Goal: Task Accomplishment & Management: Use online tool/utility

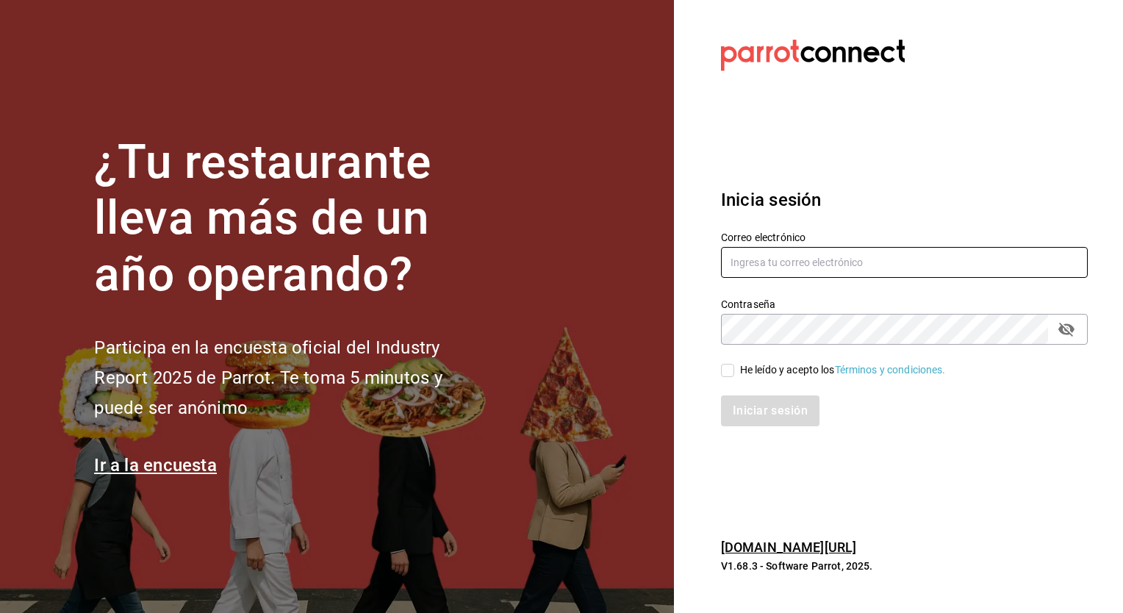
type input "[EMAIL_ADDRESS][PERSON_NAME][DOMAIN_NAME]"
click at [727, 368] on input "He leído y acepto los Términos y condiciones." at bounding box center [727, 370] width 13 height 13
checkbox input "true"
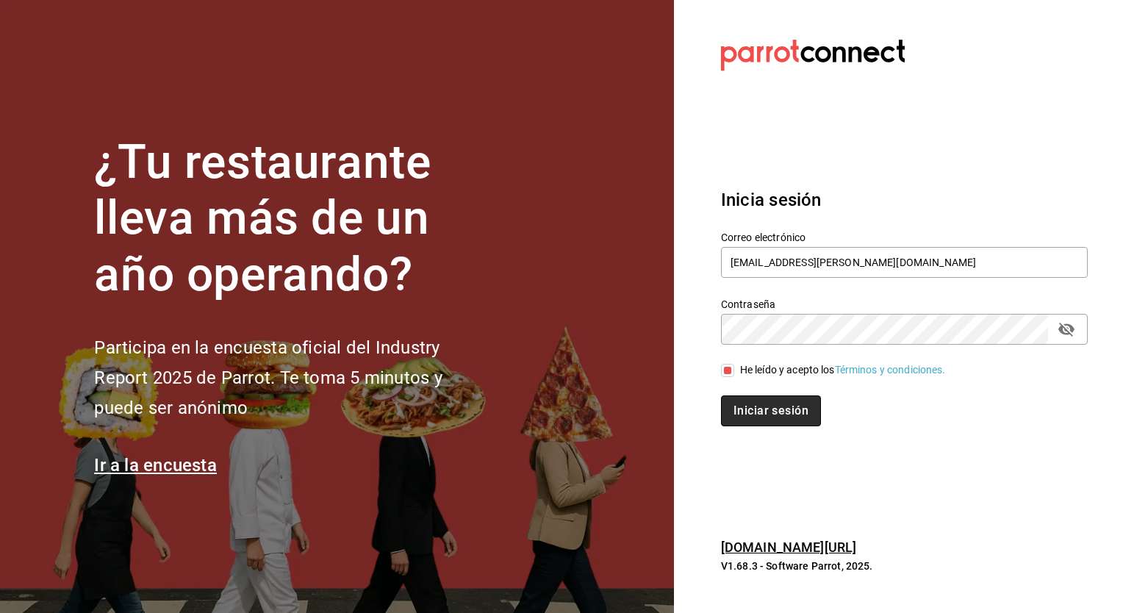
click at [780, 417] on button "Iniciar sesión" at bounding box center [771, 410] width 100 height 31
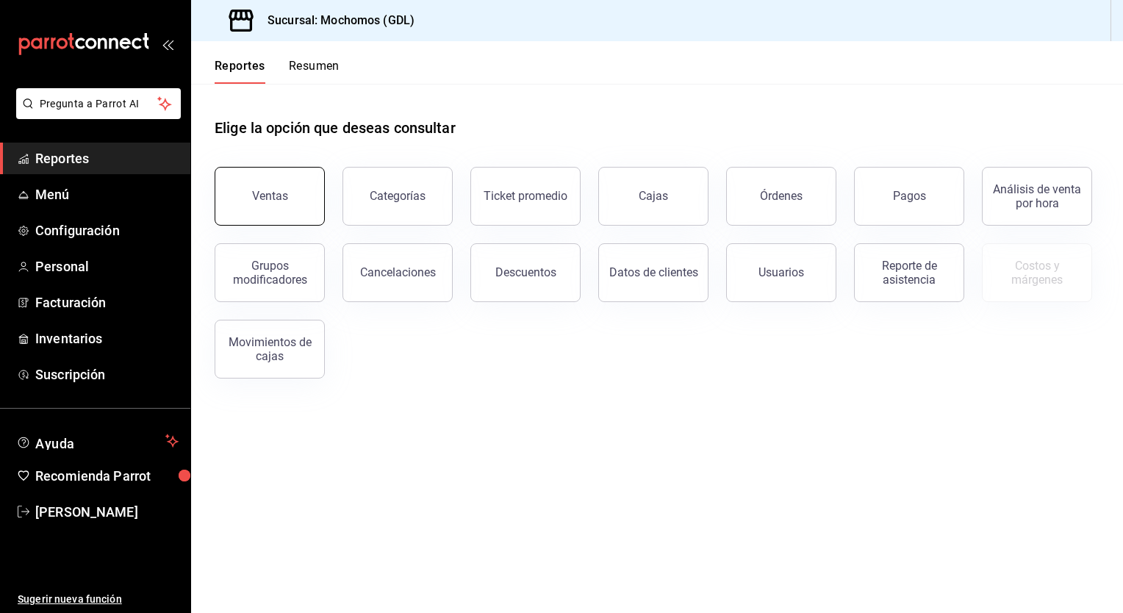
click at [283, 209] on button "Ventas" at bounding box center [270, 196] width 110 height 59
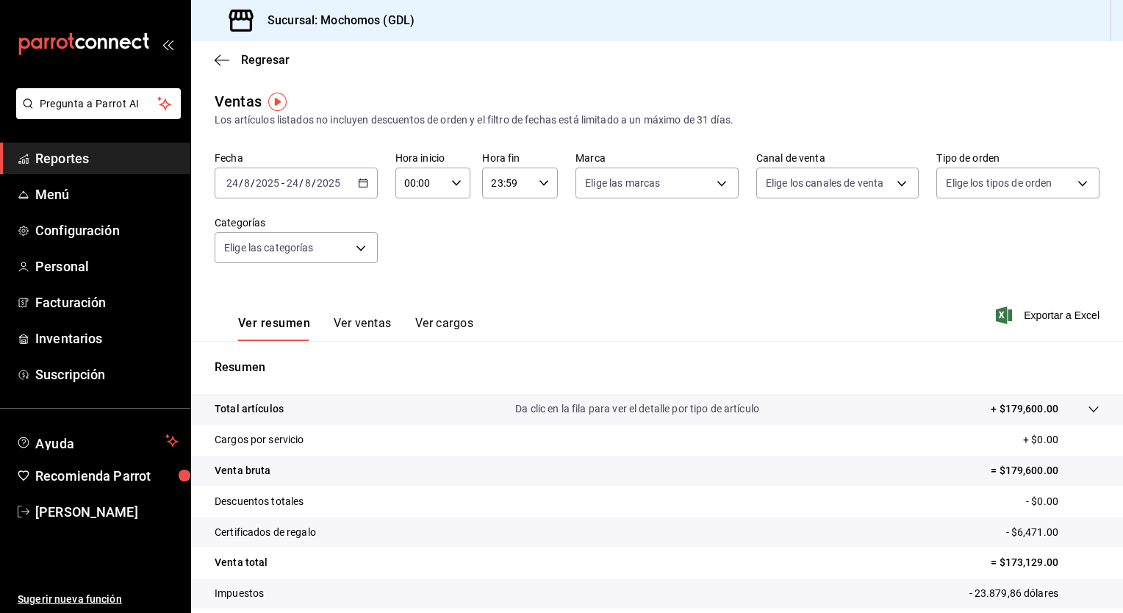
click at [362, 189] on div "[DATE] [DATE] - [DATE] [DATE]" at bounding box center [296, 183] width 163 height 31
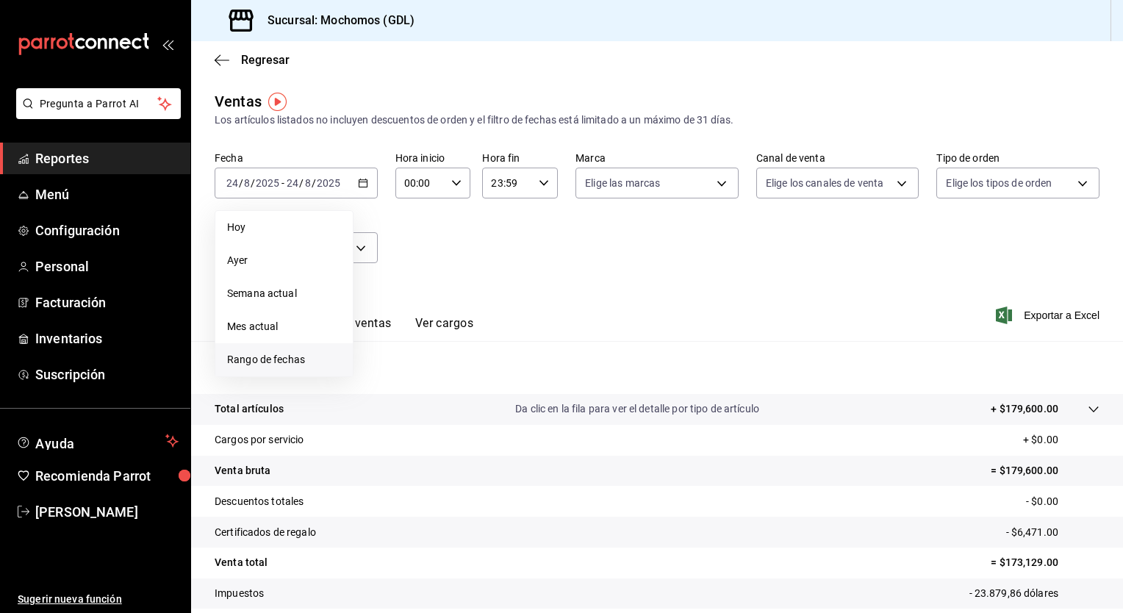
click at [258, 356] on span "Rango de fechas" at bounding box center [284, 359] width 114 height 15
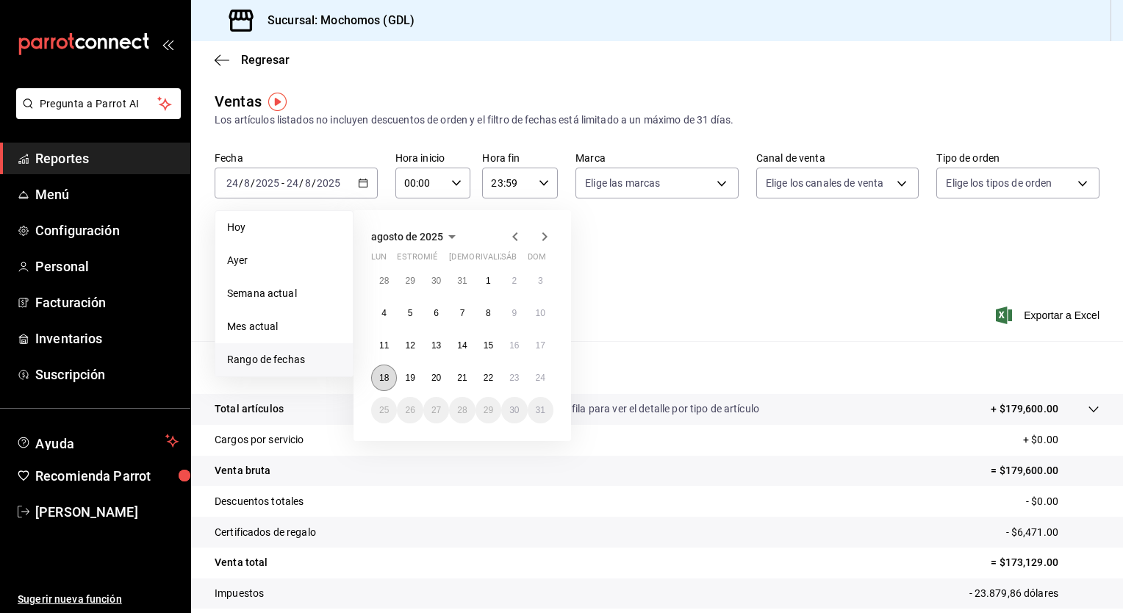
click at [391, 375] on button "18" at bounding box center [384, 377] width 26 height 26
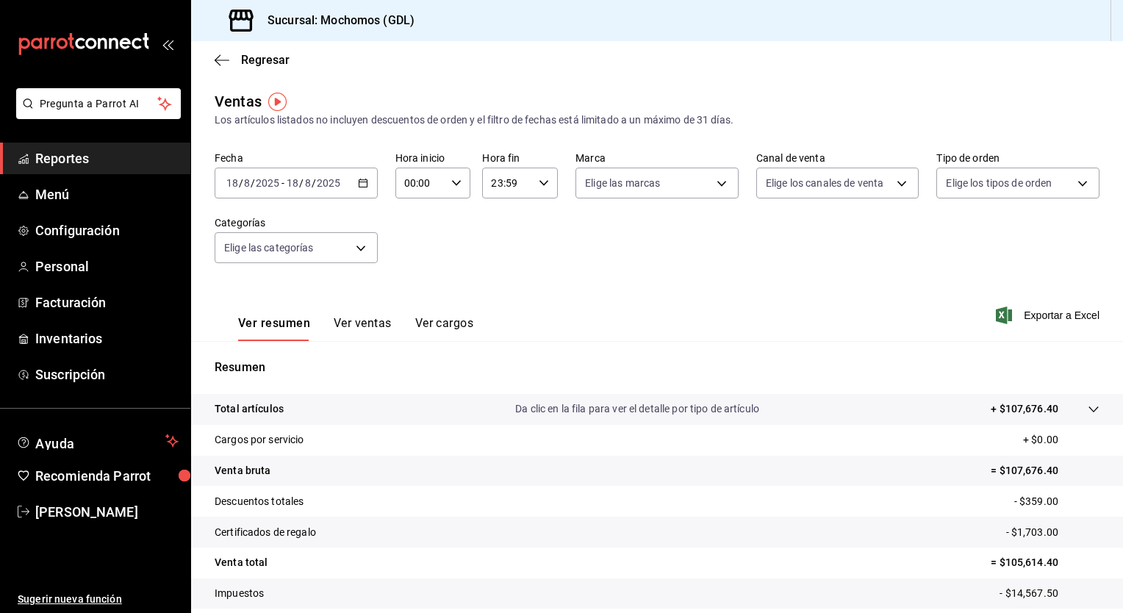
click at [359, 184] on icon "button" at bounding box center [363, 183] width 10 height 10
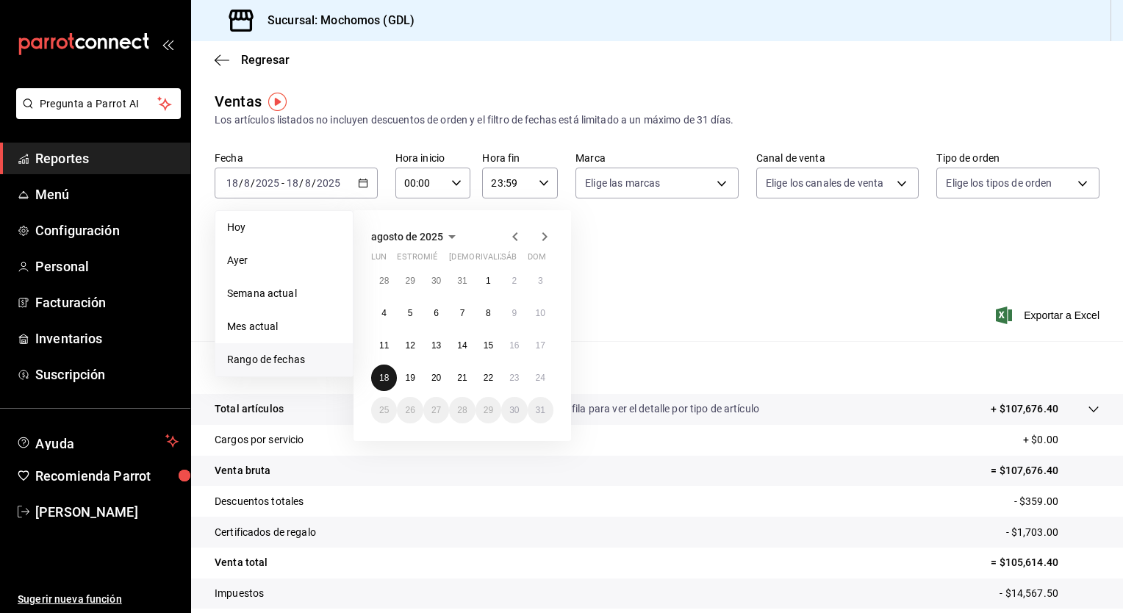
click at [388, 375] on abbr "18" at bounding box center [384, 378] width 10 height 10
click at [516, 371] on button "23" at bounding box center [514, 377] width 26 height 26
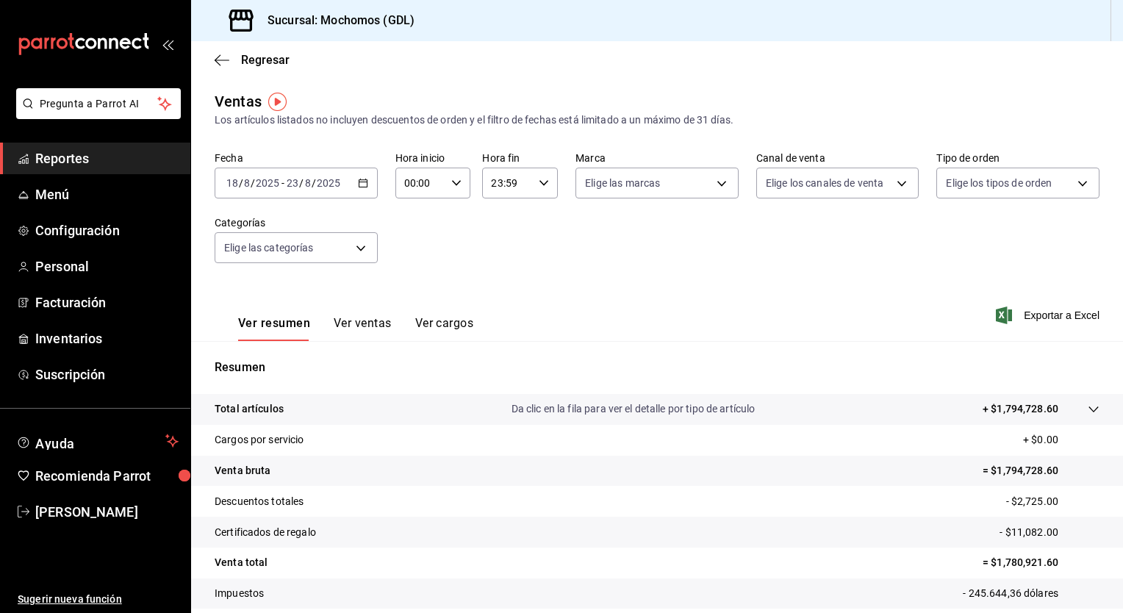
click at [453, 182] on icon "button" at bounding box center [456, 183] width 10 height 10
click at [420, 239] on button "05" at bounding box center [412, 237] width 32 height 29
type input "05:00"
click at [546, 183] on div at bounding box center [561, 306] width 1123 height 613
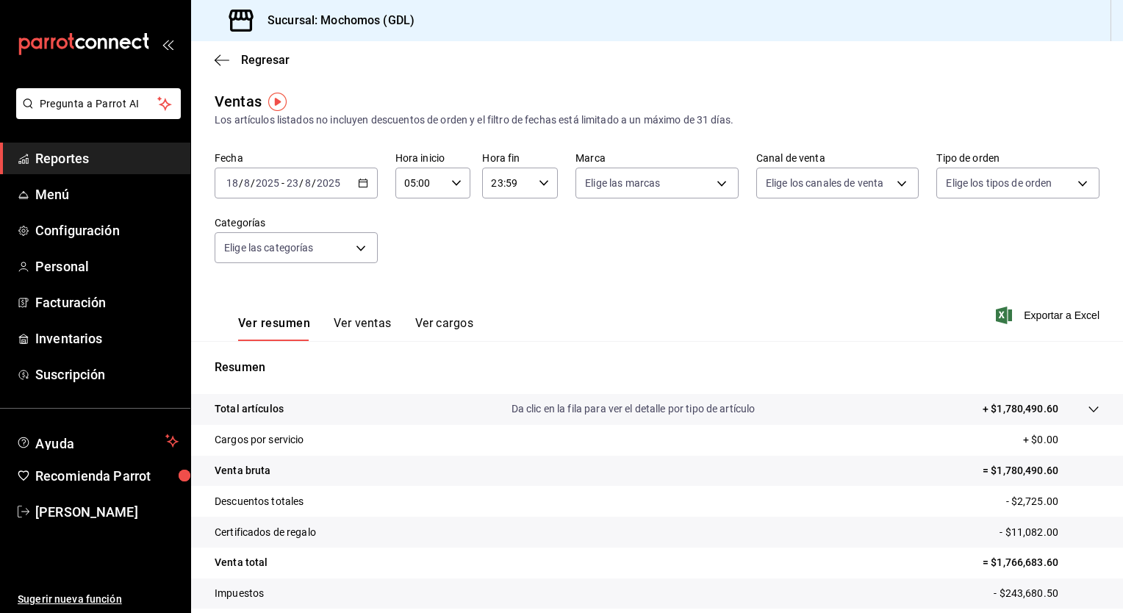
click at [546, 183] on div "23:59 Hora fin" at bounding box center [520, 183] width 76 height 31
click at [540, 225] on span "00" at bounding box center [535, 221] width 14 height 12
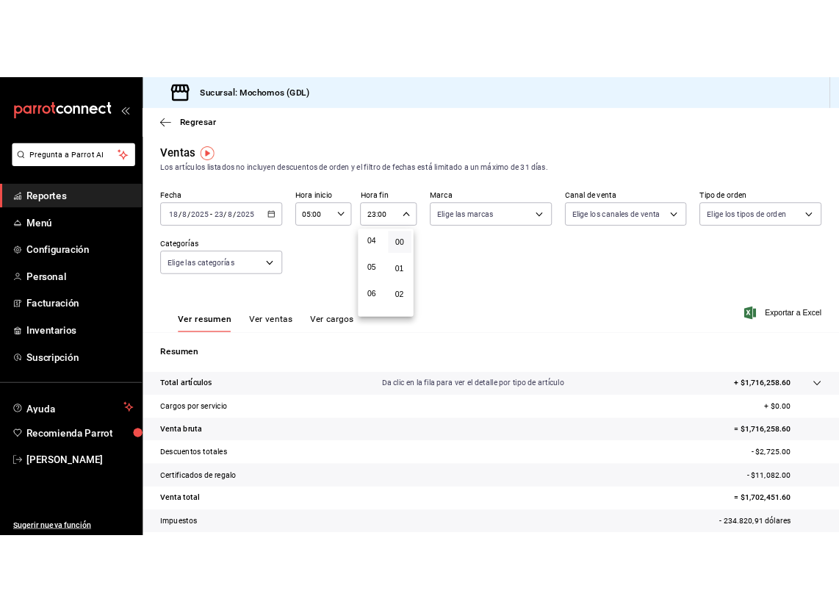
scroll to position [143, 0]
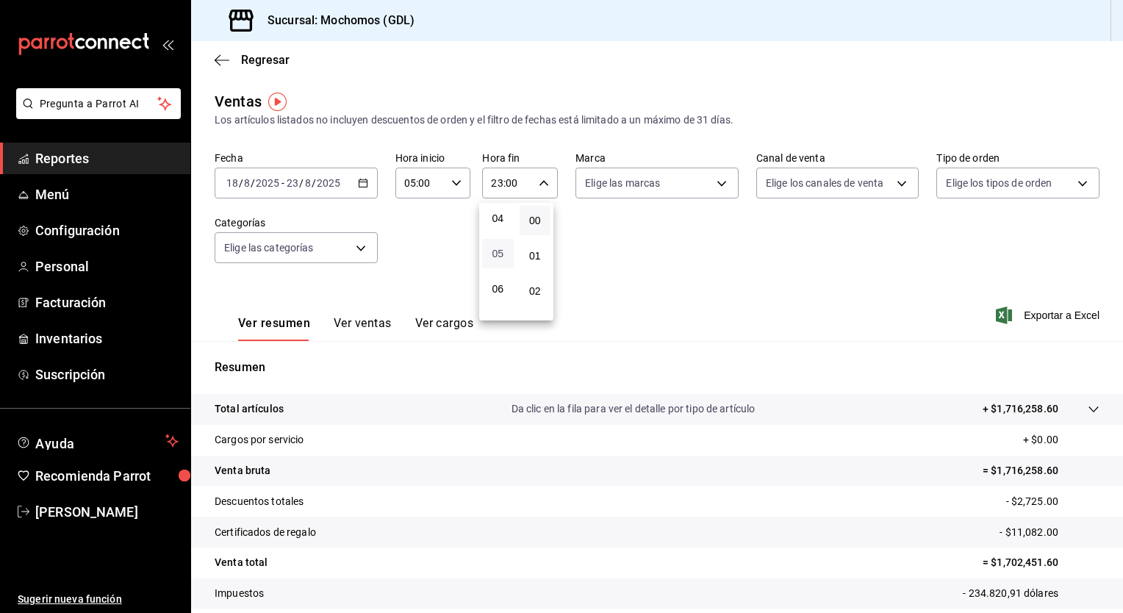
click at [496, 254] on span "05" at bounding box center [498, 254] width 14 height 12
type input "05:00"
click at [723, 187] on div at bounding box center [561, 306] width 1123 height 613
click at [723, 187] on body "Pregunta a Parrot AI Reportes Menú Configuración Personal Facturación Inventari…" at bounding box center [561, 306] width 1123 height 613
click at [694, 225] on li "Ver todas" at bounding box center [651, 238] width 159 height 43
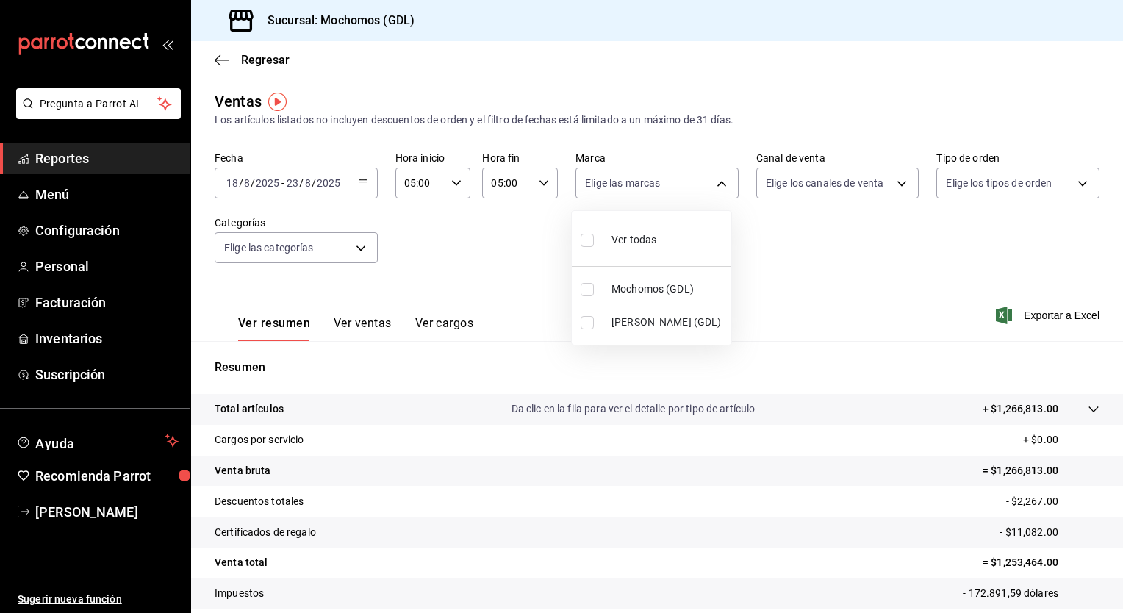
type input "36c25d4a-7cb0-456c-a434-e981d54830bc,9cac9703-0c5a-4d8b-addd-5b6b571d65b9"
checkbox input "true"
click at [891, 186] on div at bounding box center [561, 306] width 1123 height 613
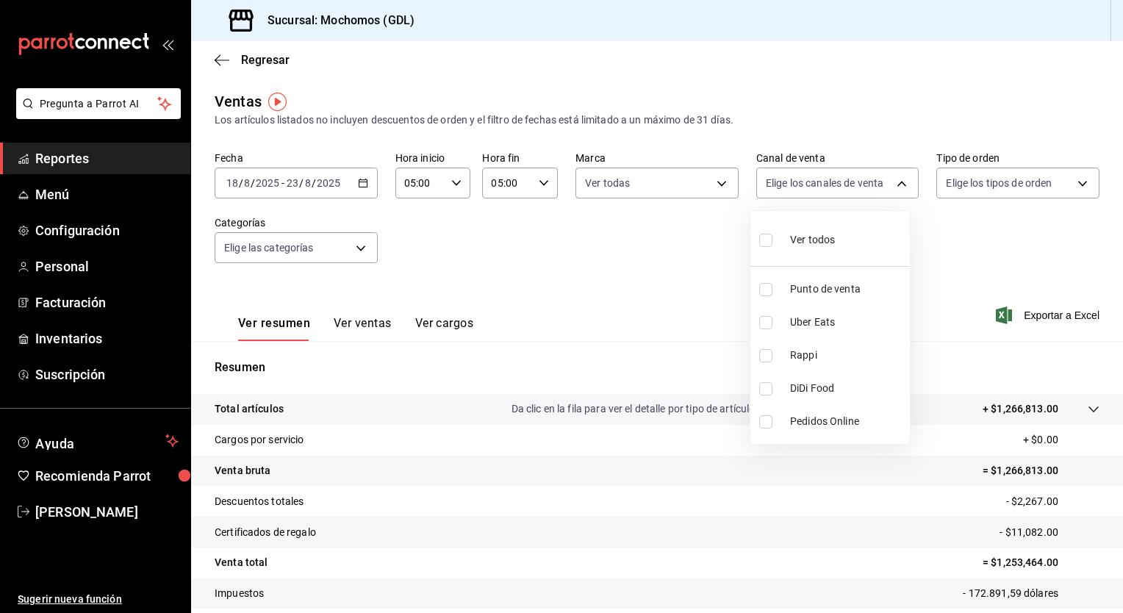
click at [891, 186] on body "Pregunta a Parrot AI Reportes Menú Configuración Personal Facturación Inventari…" at bounding box center [561, 306] width 1123 height 613
click at [866, 247] on li "Ver todos" at bounding box center [829, 238] width 159 height 43
type input "PARROT,UBER_EATS,RAPPI,DIDI_FOOD,ONLINE"
checkbox input "true"
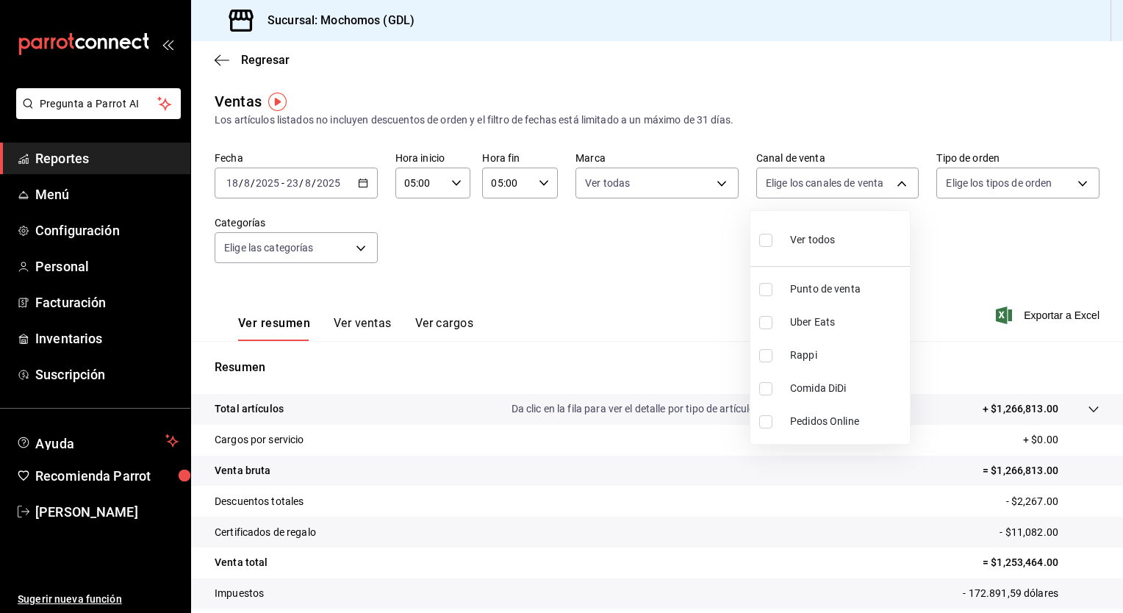
checkbox input "true"
click at [1079, 187] on div at bounding box center [561, 306] width 1123 height 613
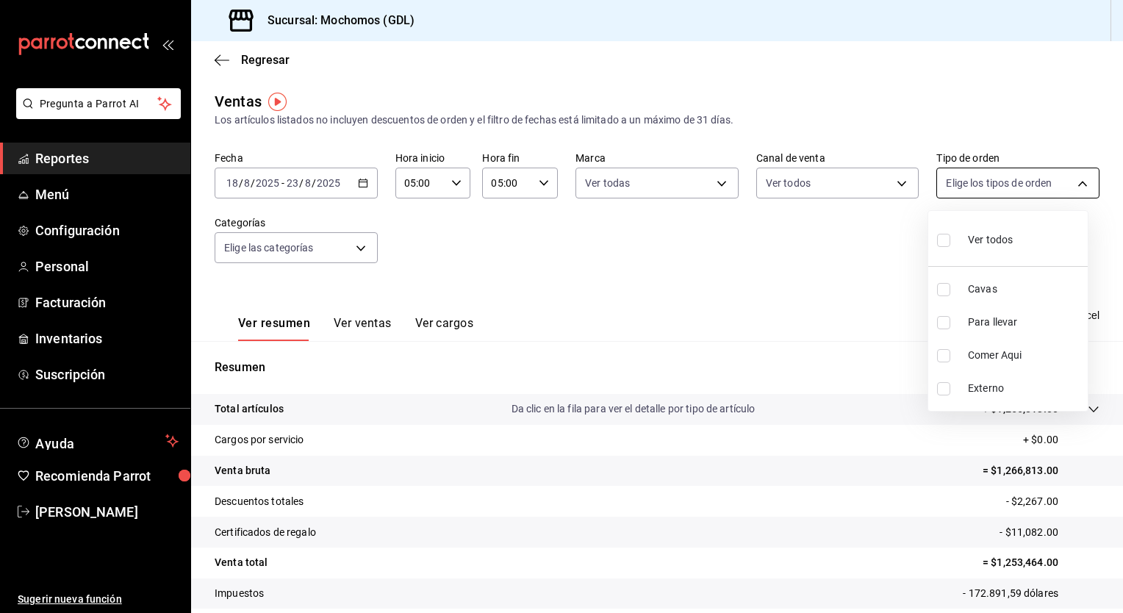
click at [1068, 178] on body "Pregunta a Parrot AI Reportes Menú Configuración Personal Facturación Inventari…" at bounding box center [561, 306] width 1123 height 613
click at [1006, 232] on span "Ver todos" at bounding box center [990, 239] width 45 height 15
type input "c3d0baef-30c0-4718-9d76-caab43e27316,13c4cc4a-99d2-42c0-ba96-c3de8c08c13d,7b791…"
checkbox input "true"
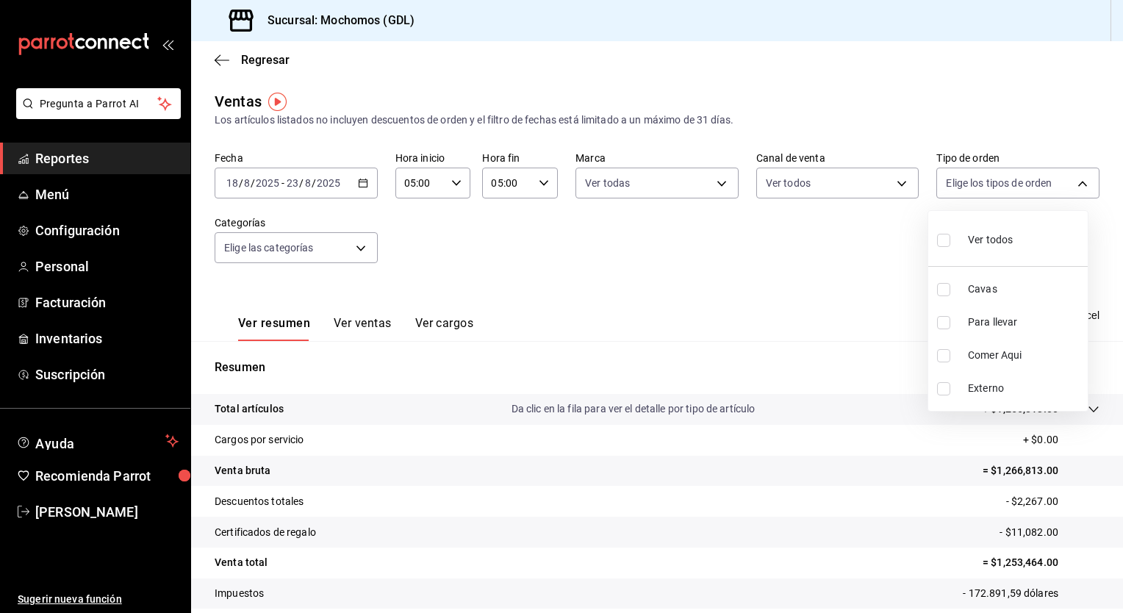
checkbox input "true"
click at [356, 249] on div at bounding box center [561, 306] width 1123 height 613
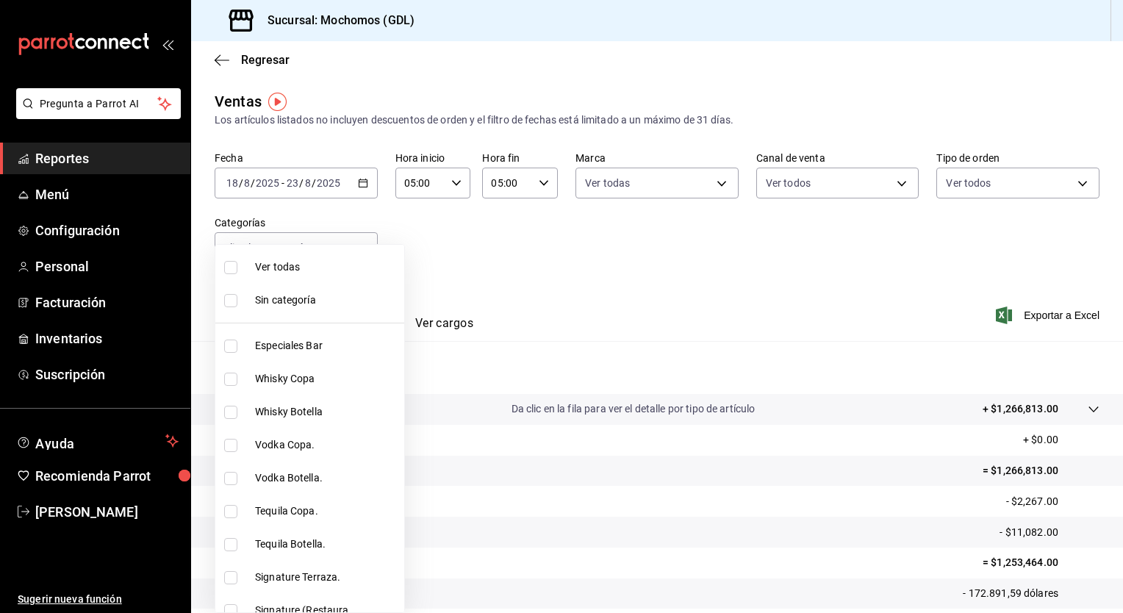
click at [356, 249] on body "Pregunta a Parrot AI Reportes Menú Configuración Personal Facturación Inventari…" at bounding box center [561, 306] width 1123 height 613
click at [353, 271] on span "Ver todas" at bounding box center [361, 266] width 212 height 15
type input "c0db8a99-aef8-4e9c-862d-72763fc5d605,0e6da5ad-e1ed-4623-8a7f-4db137866549,4ba6e…"
checkbox input "true"
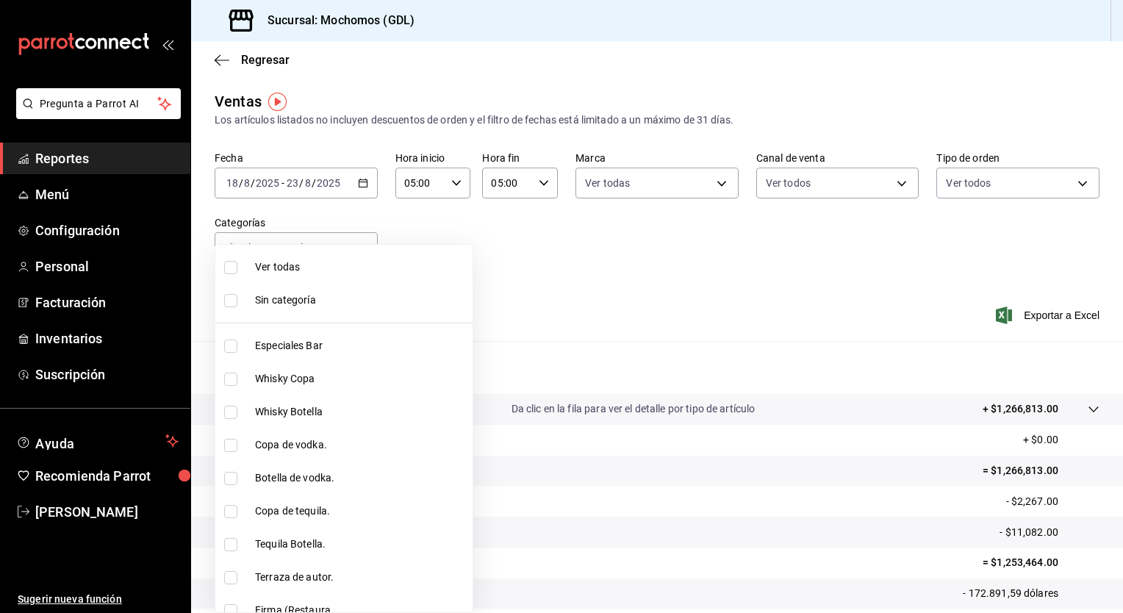
checkbox input "true"
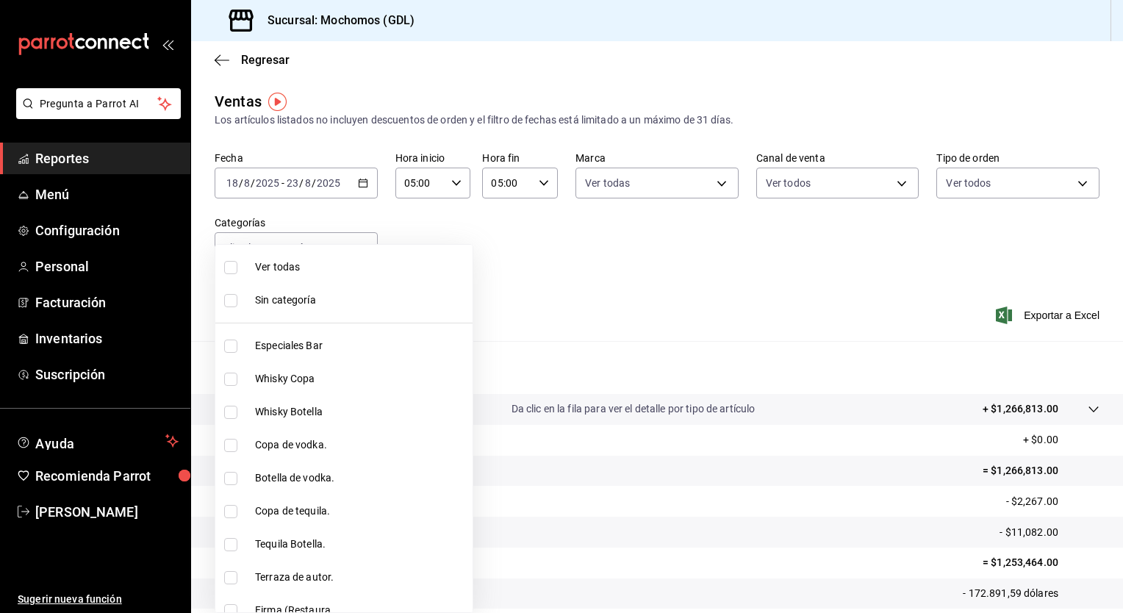
checkbox input "true"
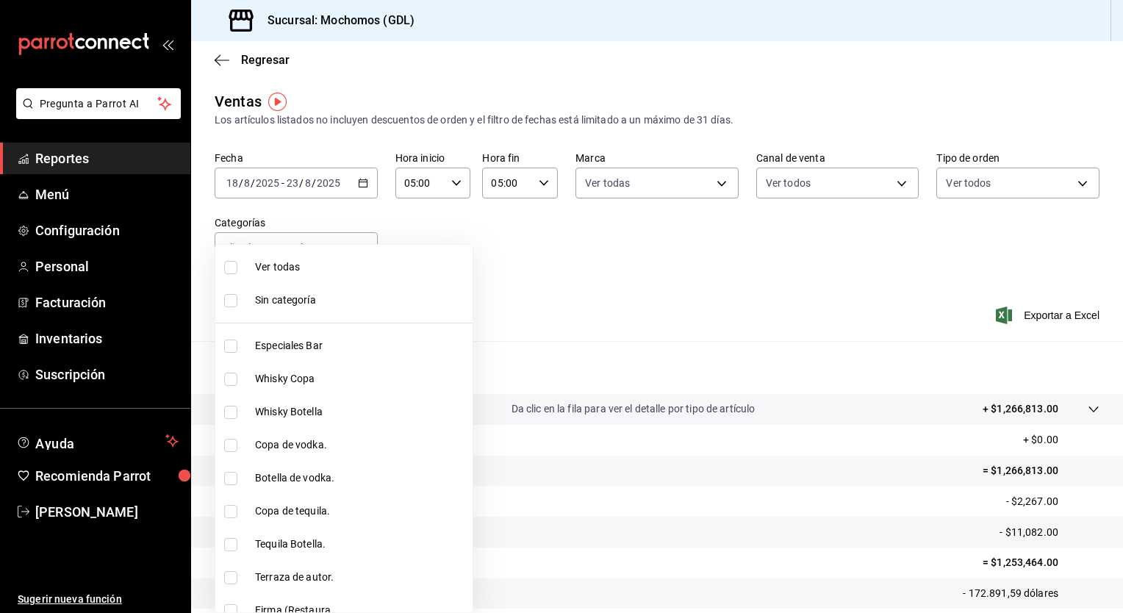
checkbox input "true"
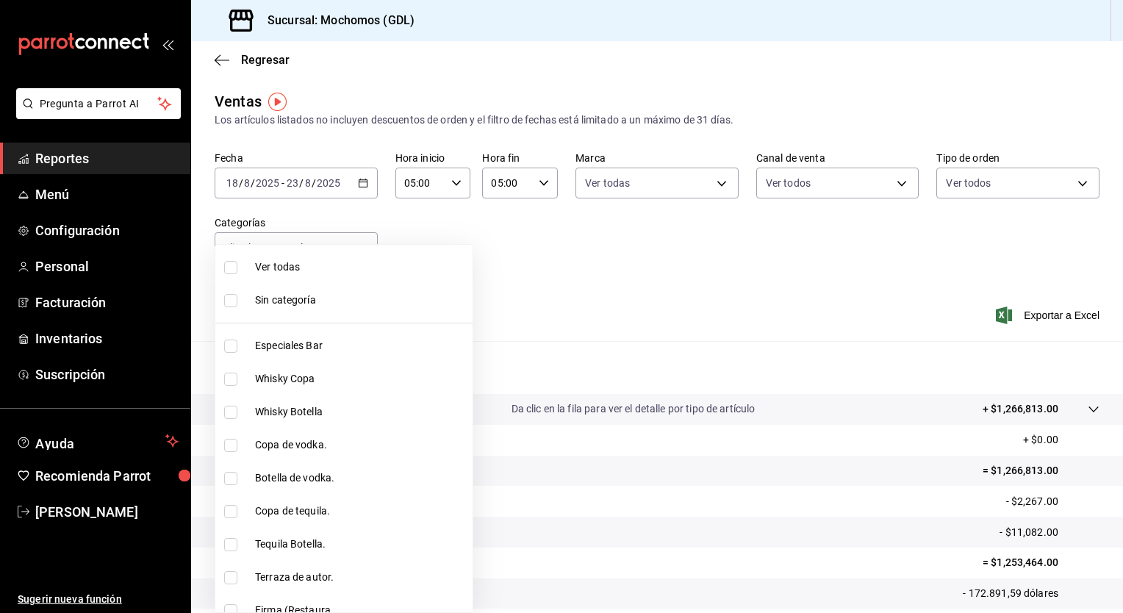
checkbox input "true"
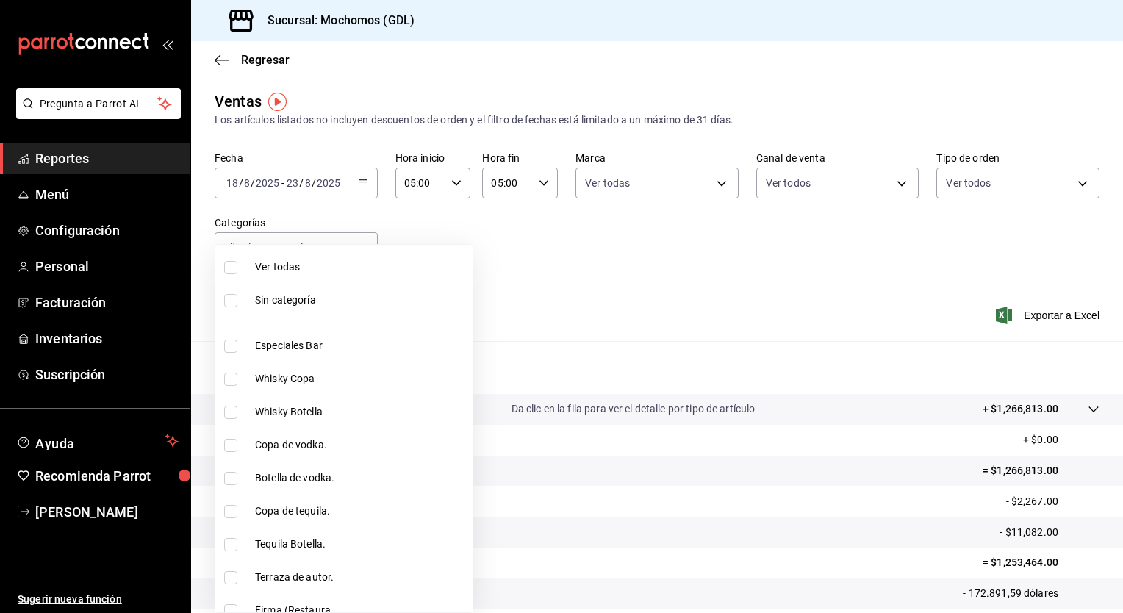
checkbox input "true"
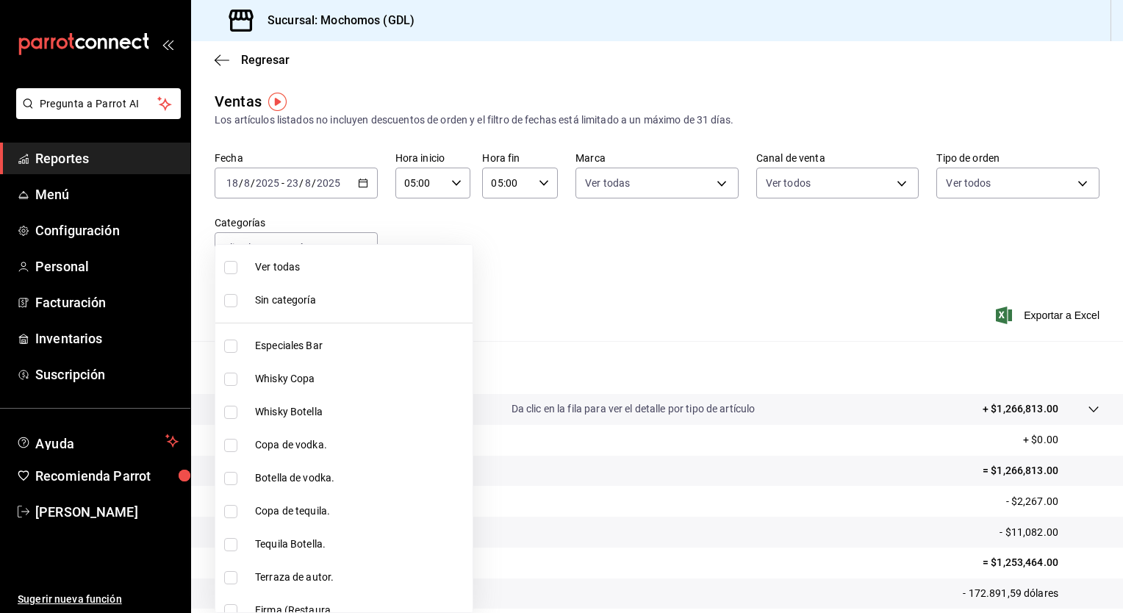
checkbox input "true"
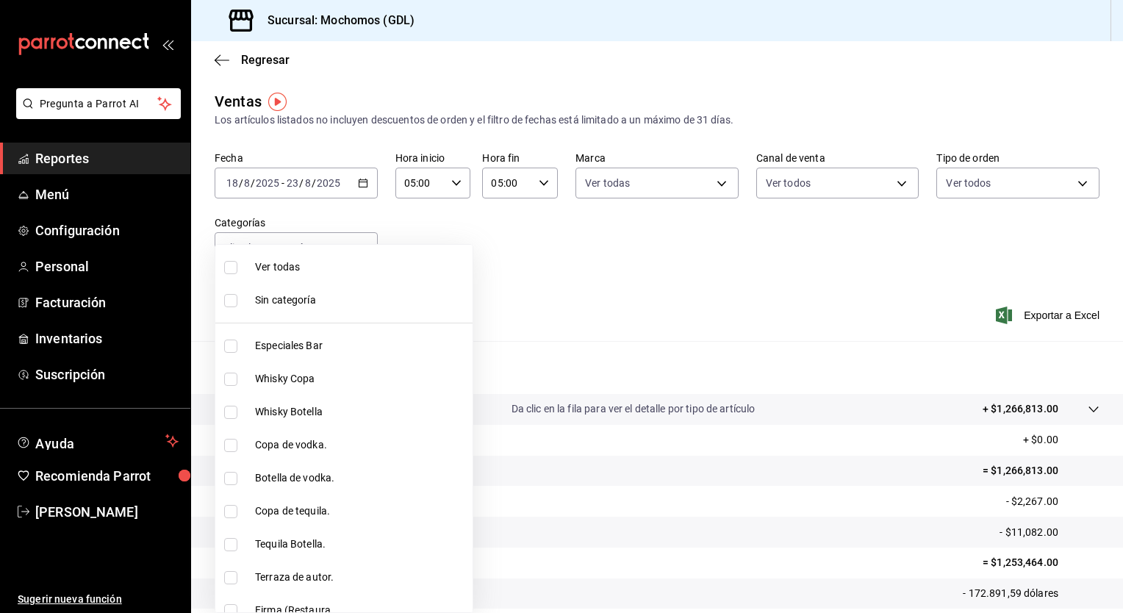
checkbox input "true"
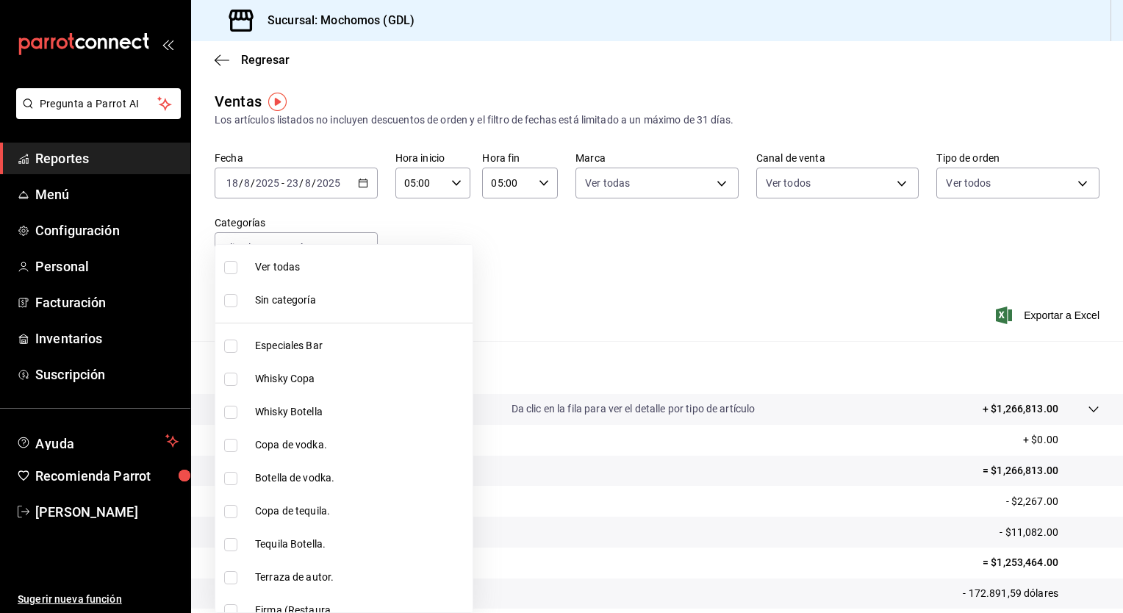
checkbox input "true"
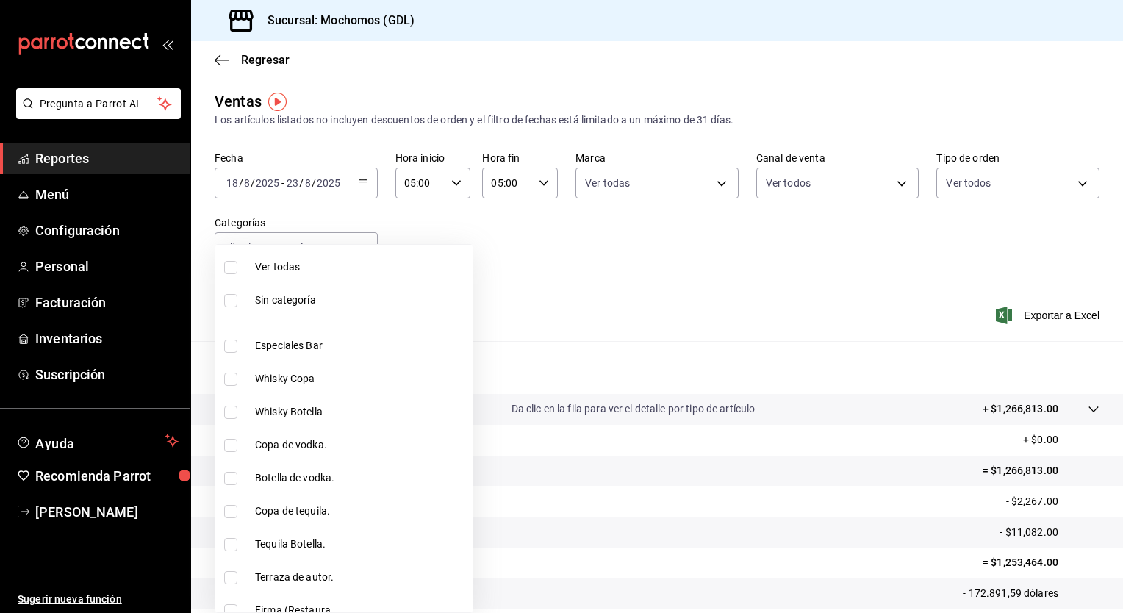
checkbox input "true"
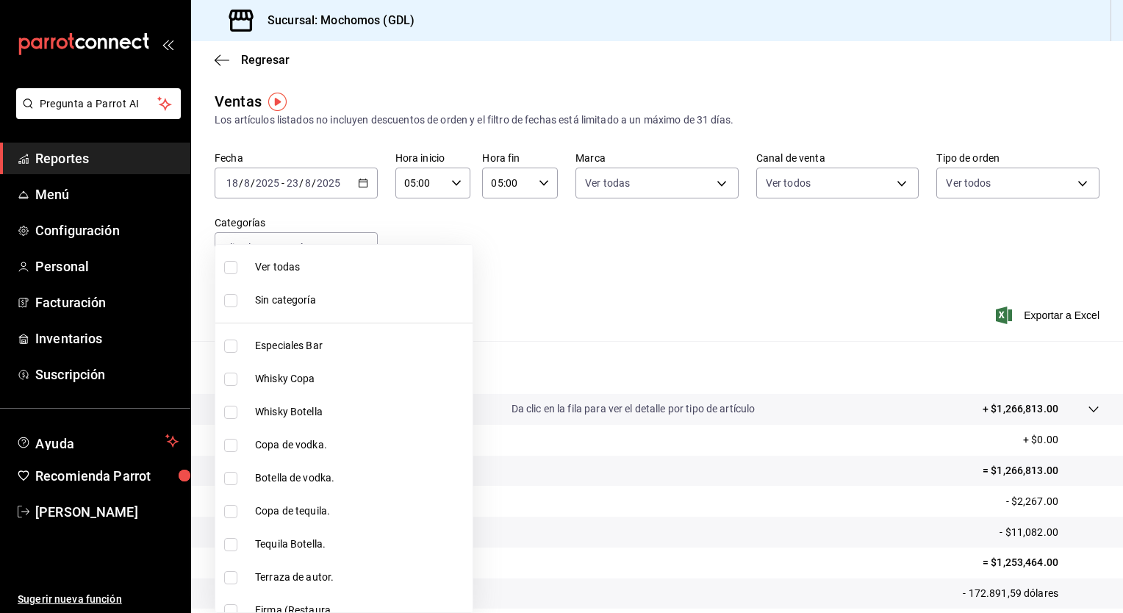
checkbox input "true"
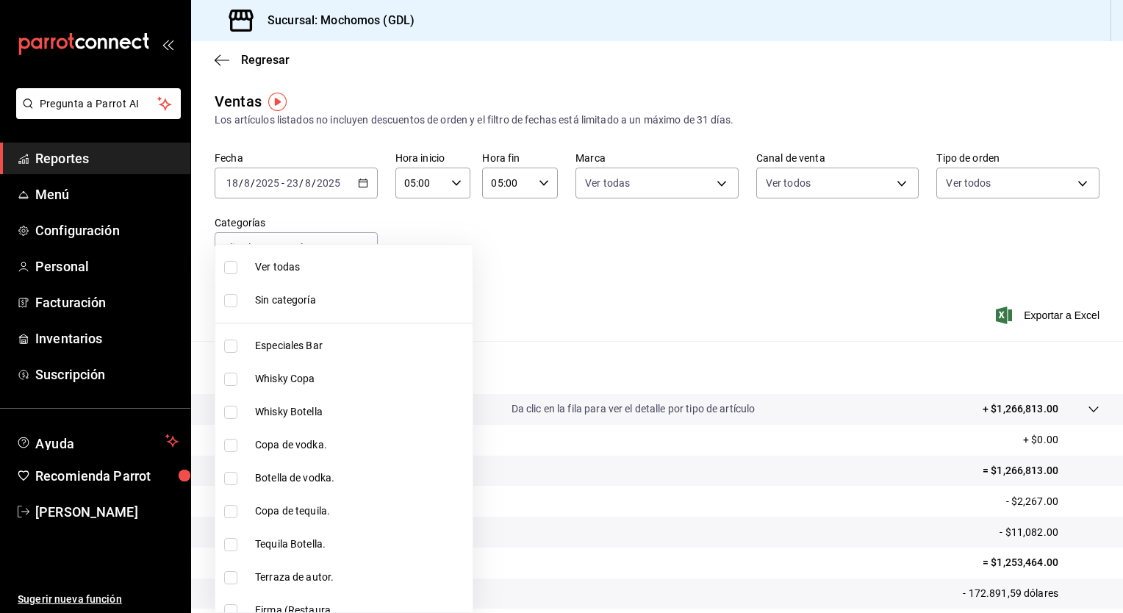
checkbox input "true"
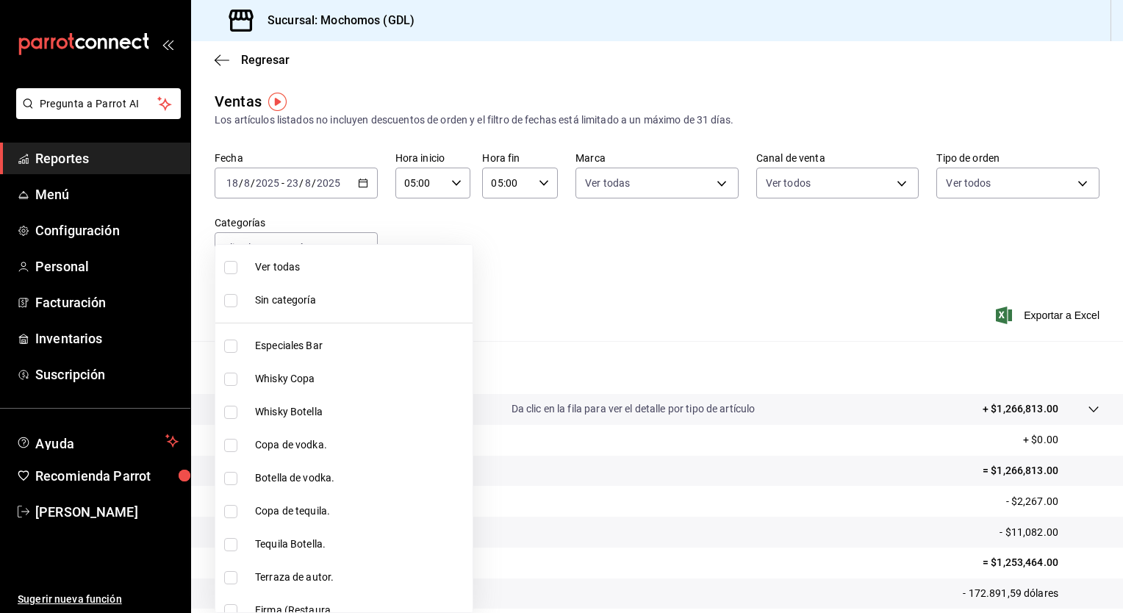
checkbox input "true"
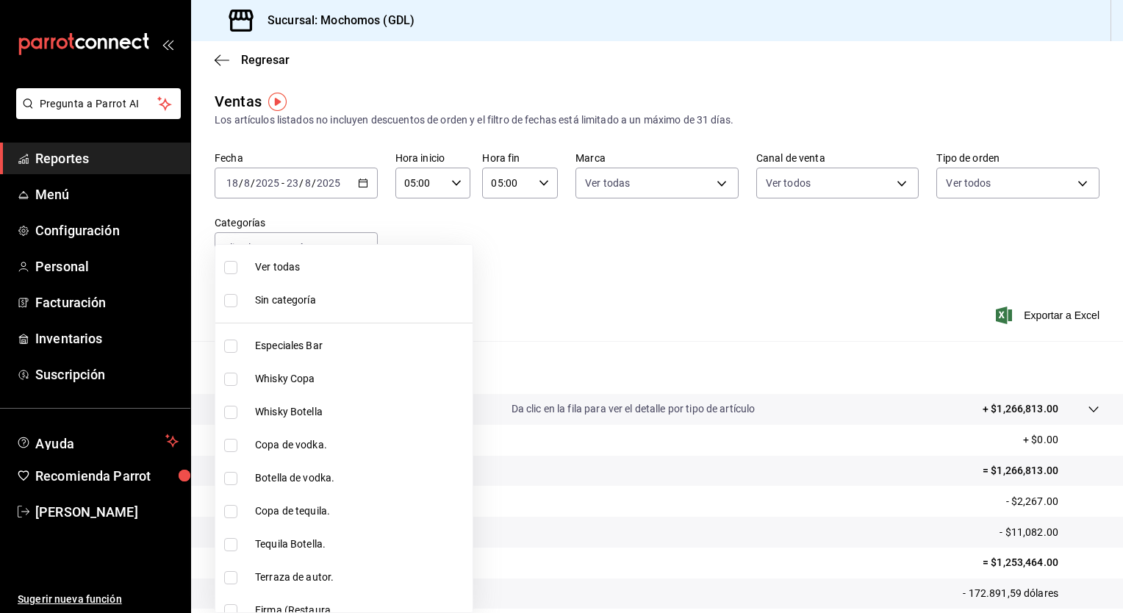
checkbox input "true"
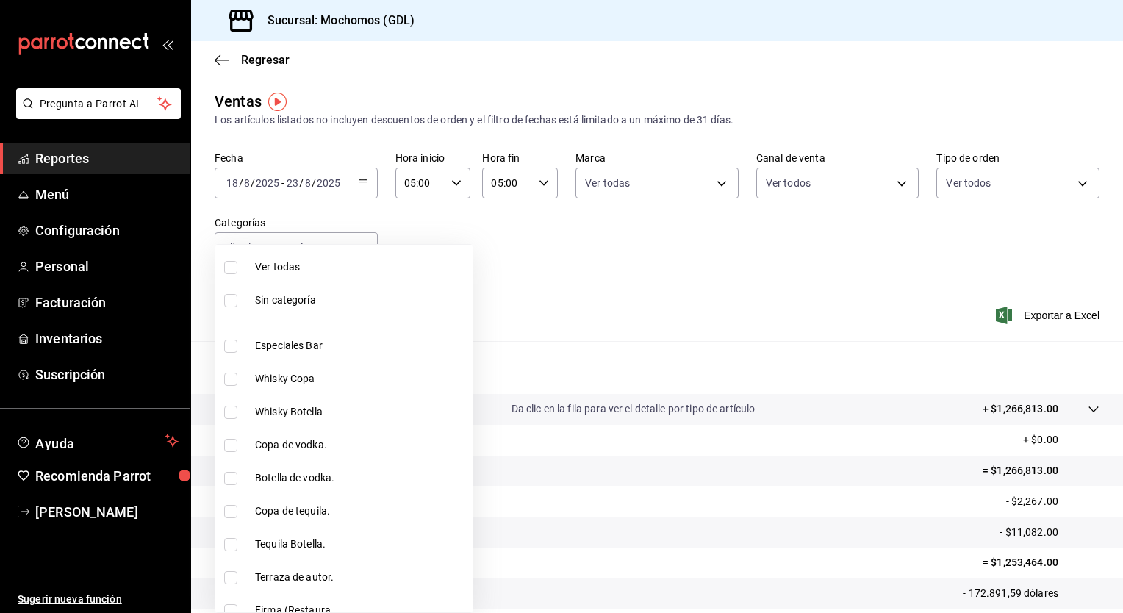
checkbox input "true"
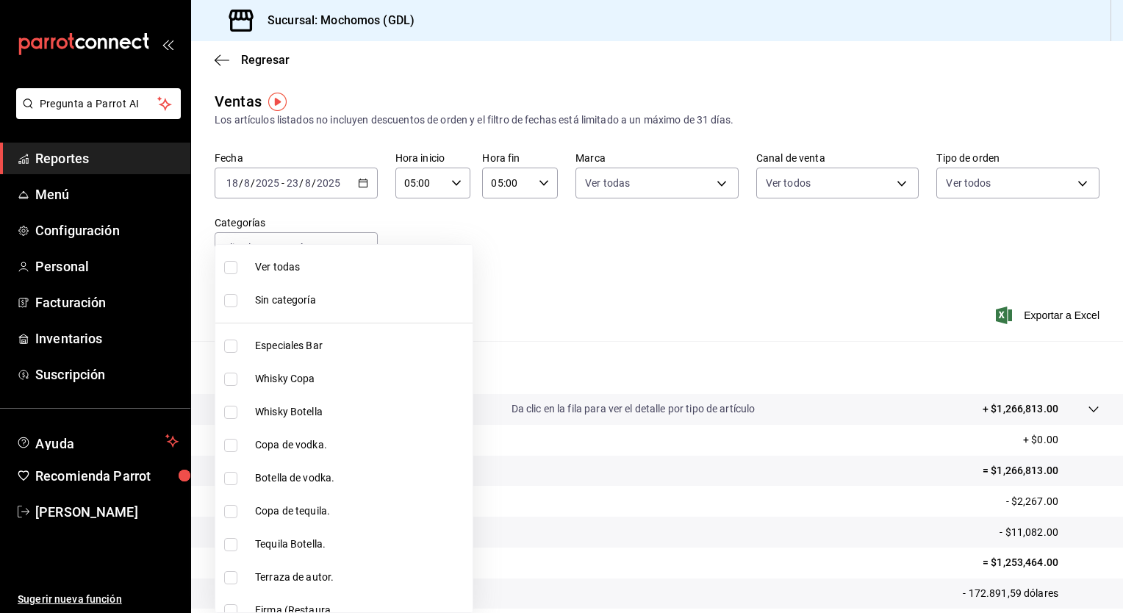
checkbox input "true"
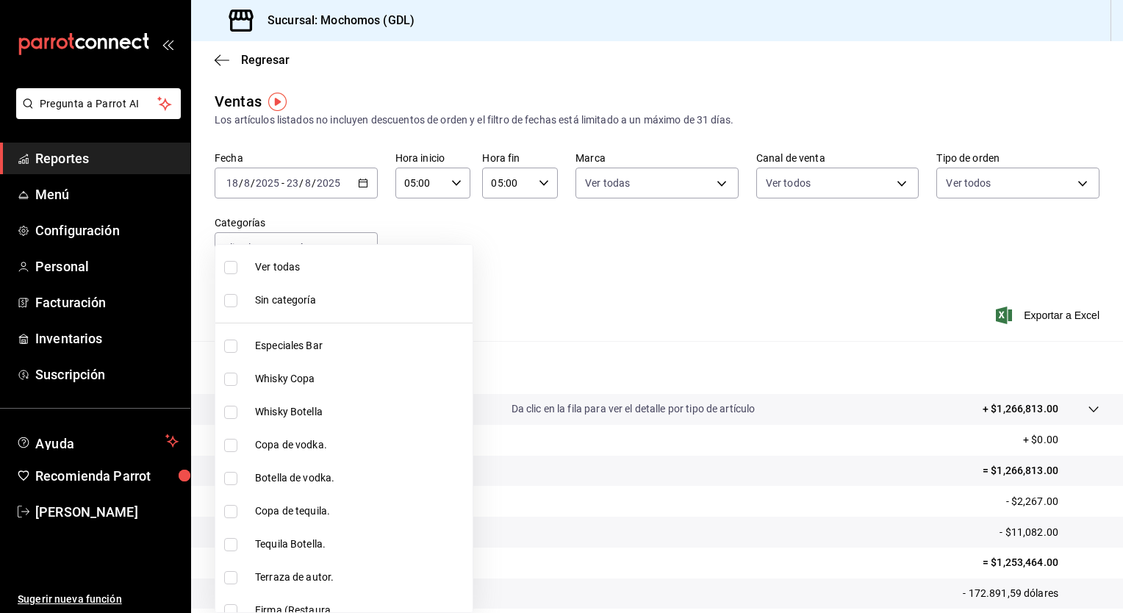
checkbox input "true"
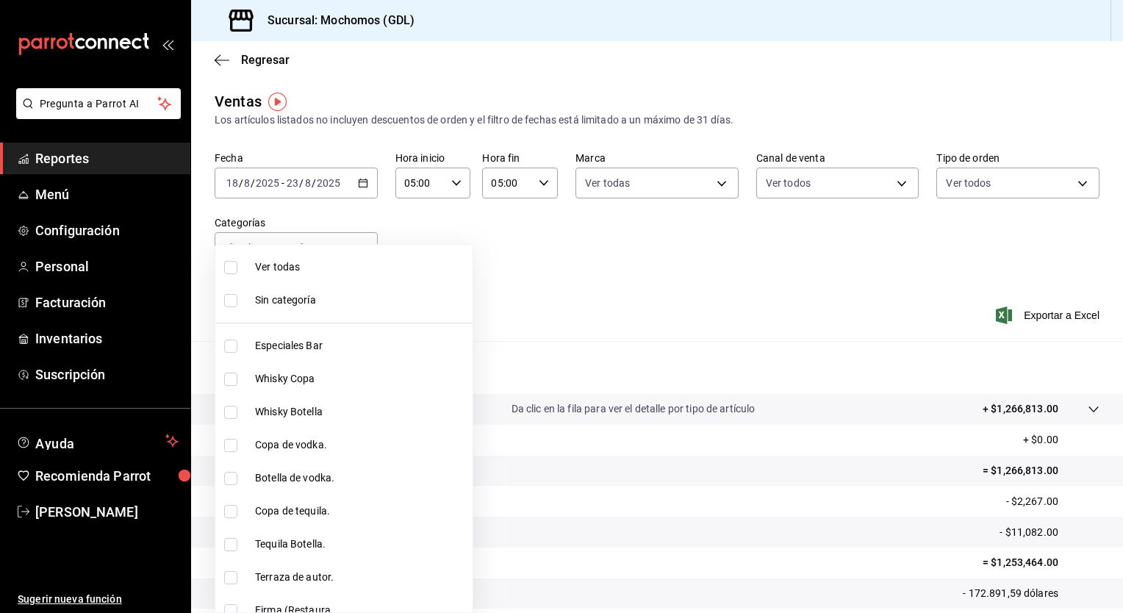
checkbox input "true"
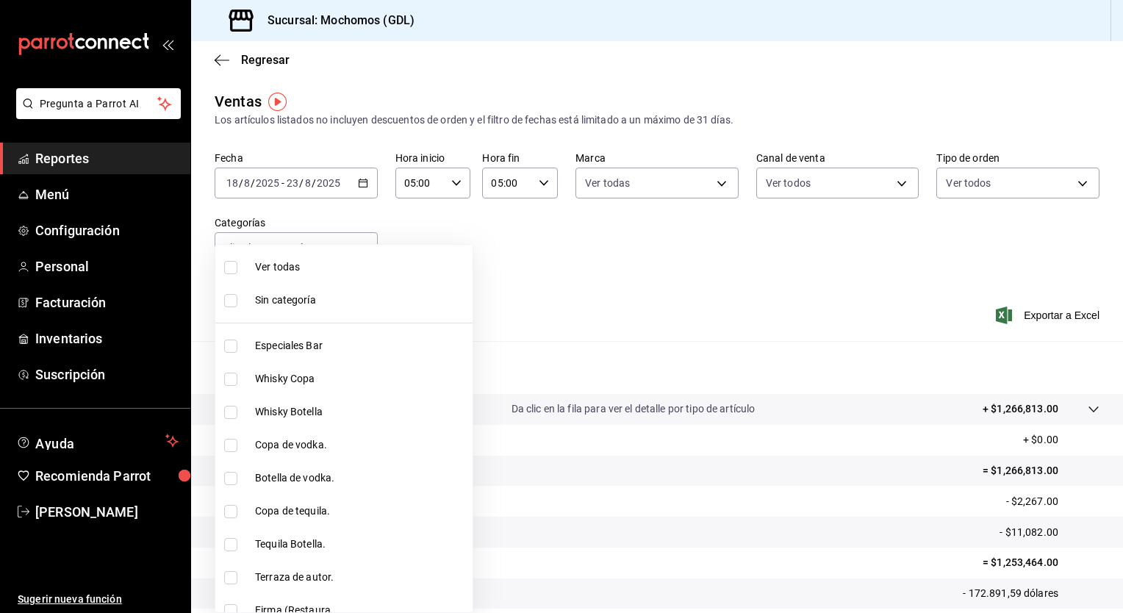
checkbox input "true"
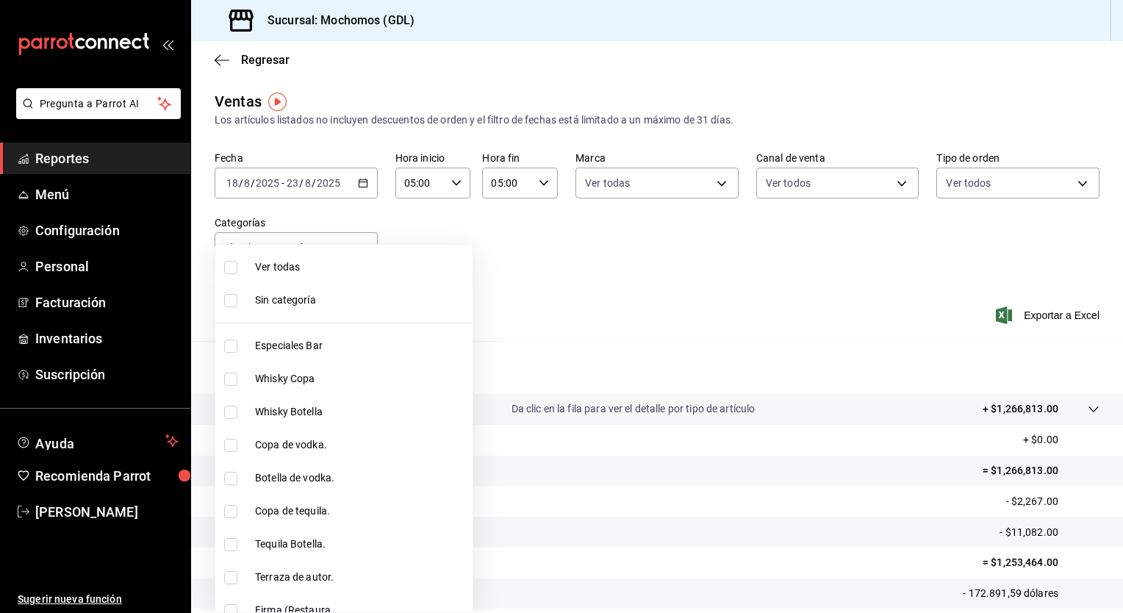
checkbox input "true"
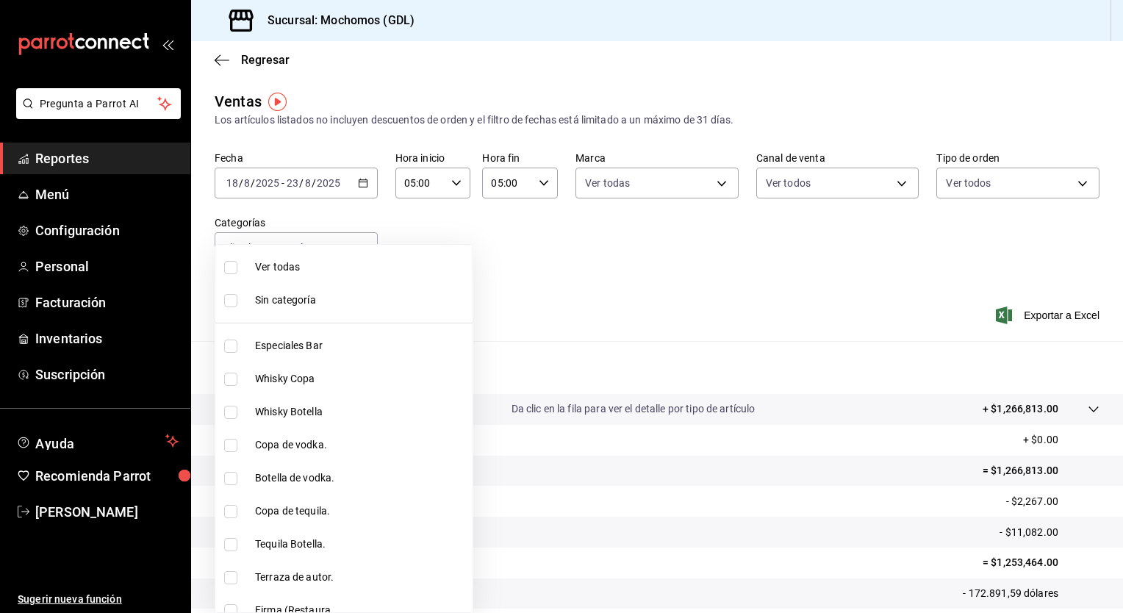
checkbox input "true"
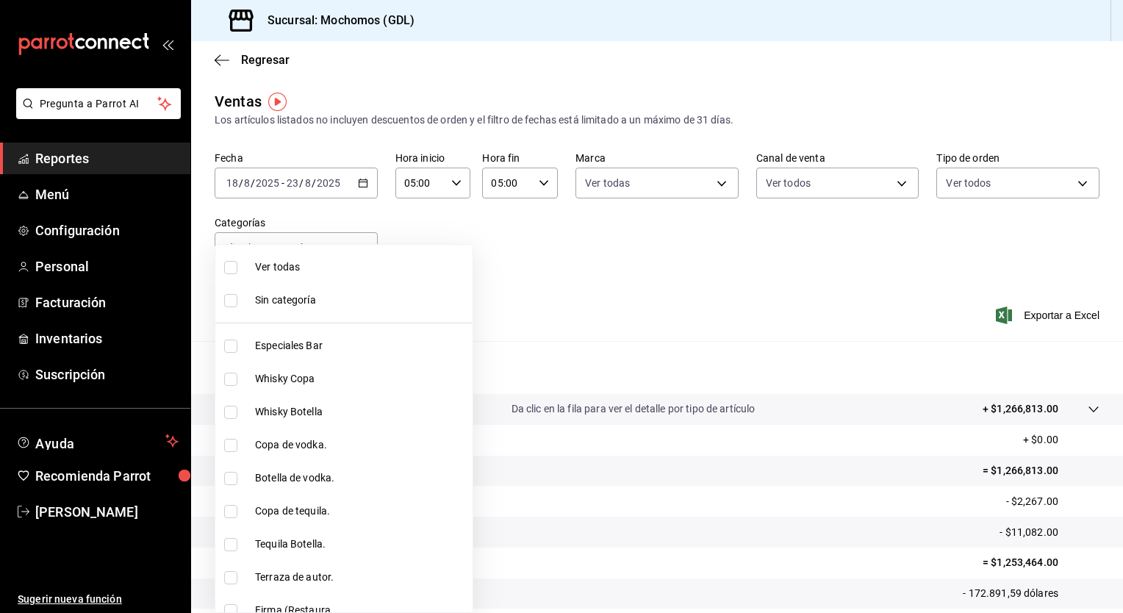
checkbox input "true"
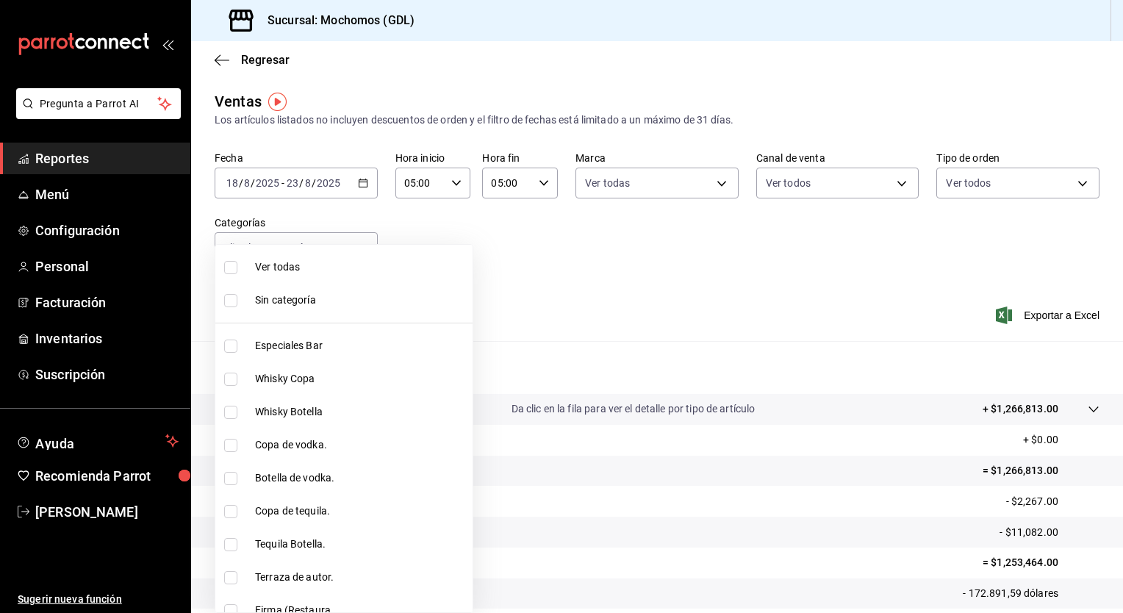
checkbox input "true"
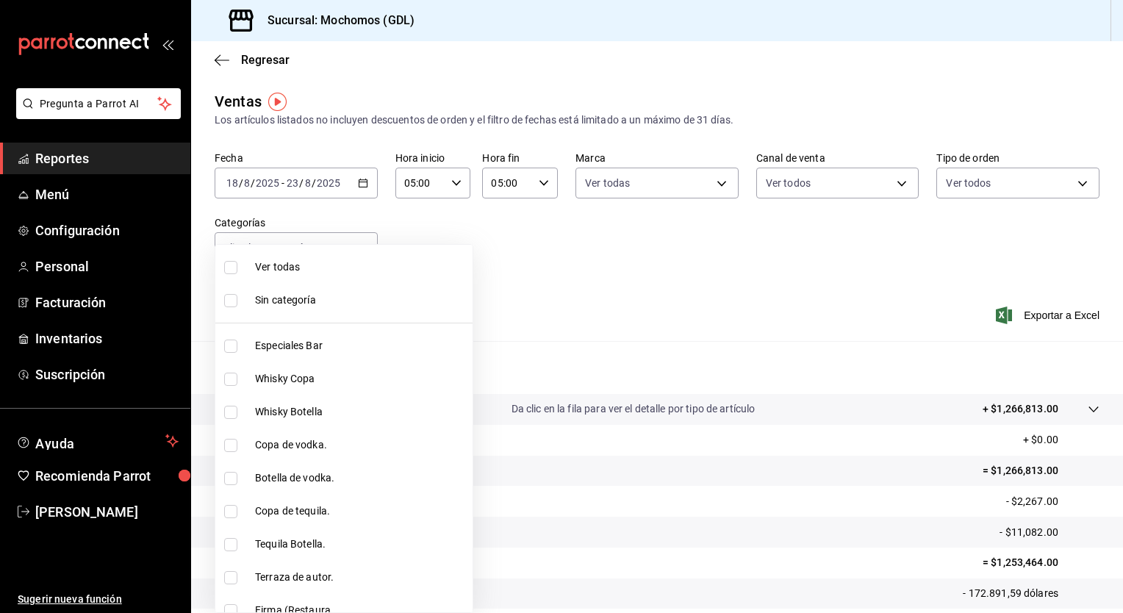
checkbox input "true"
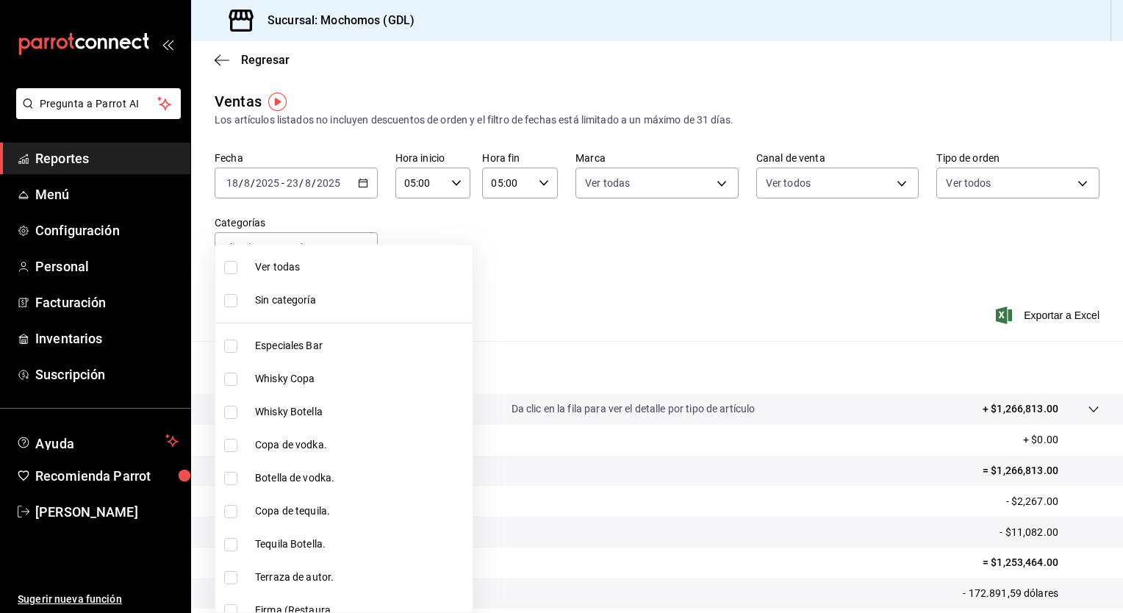
checkbox input "true"
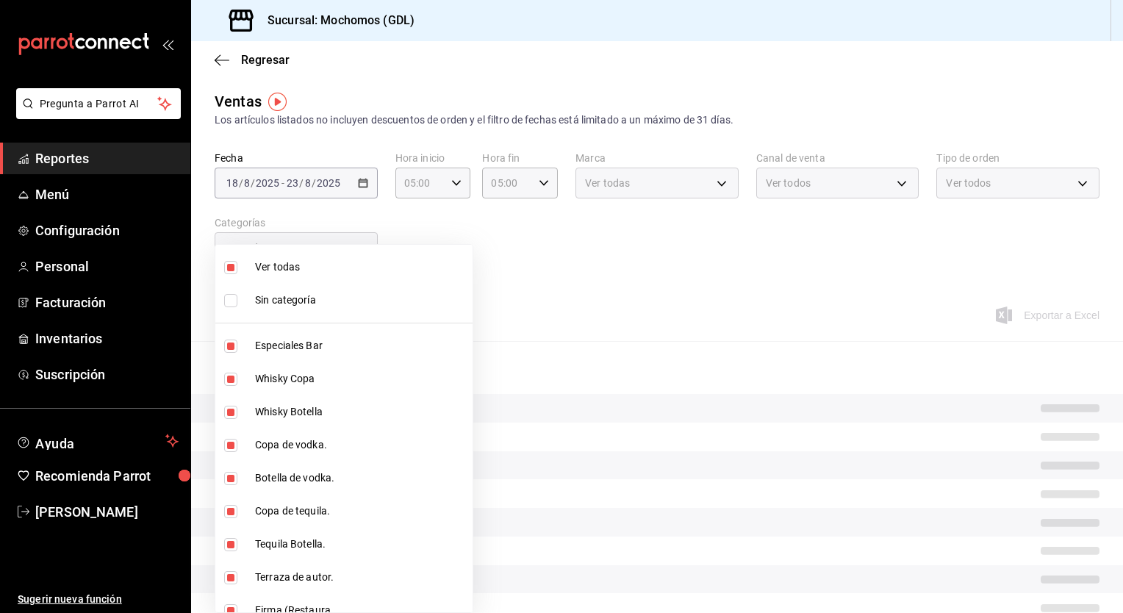
click at [1054, 313] on div at bounding box center [561, 306] width 1123 height 613
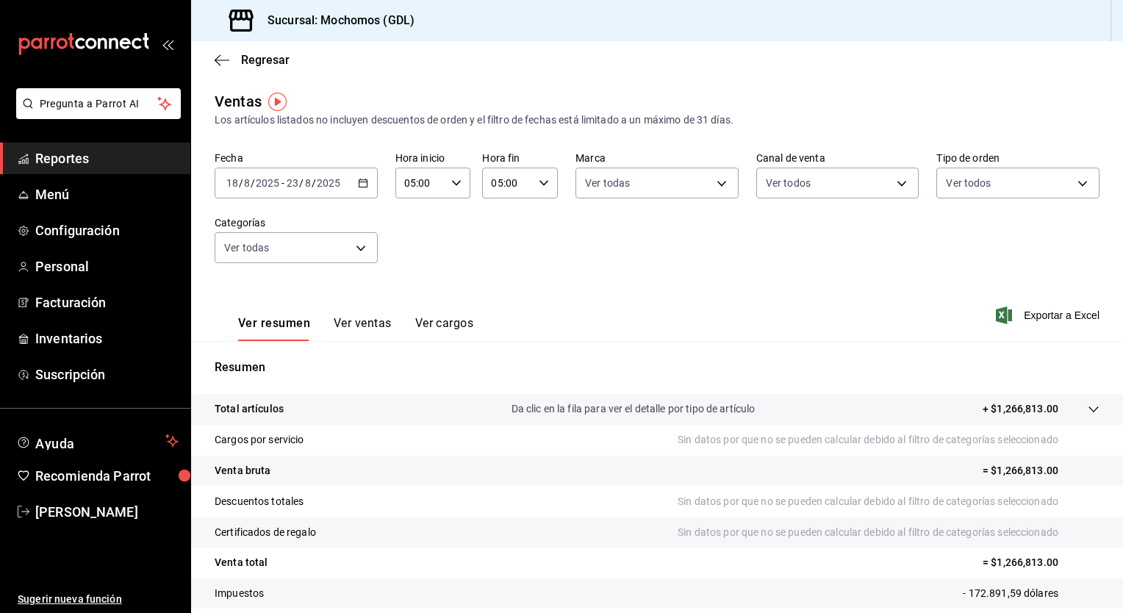
click at [1054, 313] on font "Exportar a Excel" at bounding box center [1062, 315] width 76 height 12
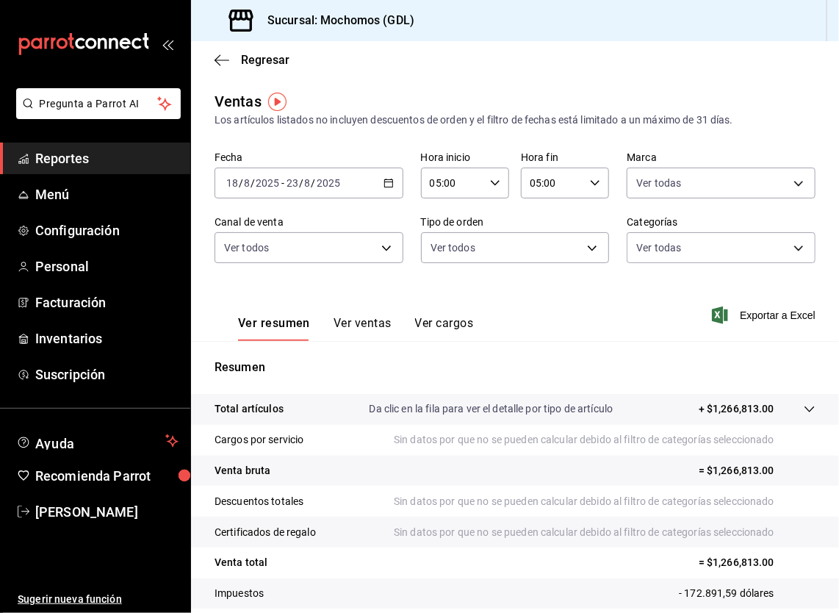
click at [386, 182] on icon "button" at bounding box center [389, 183] width 10 height 10
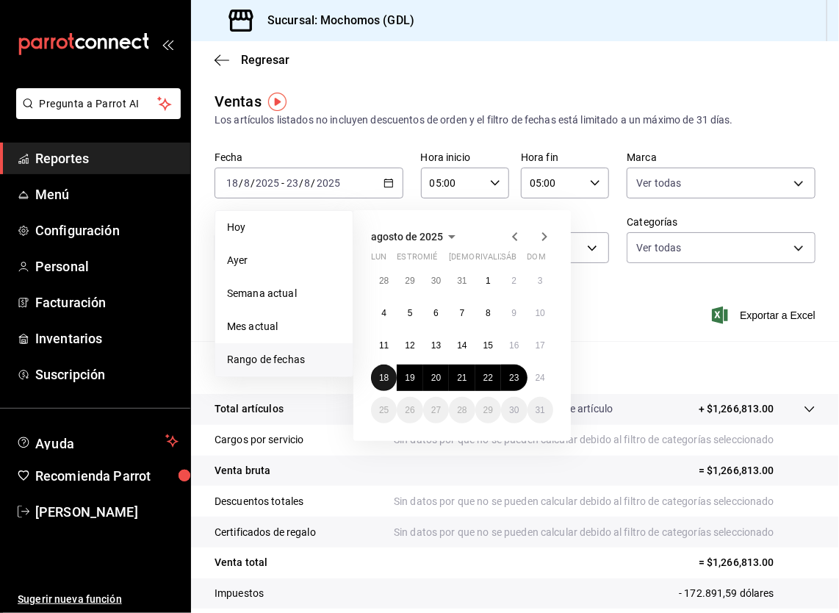
click at [375, 371] on button "18" at bounding box center [384, 377] width 26 height 26
click at [531, 375] on button "24" at bounding box center [541, 377] width 26 height 26
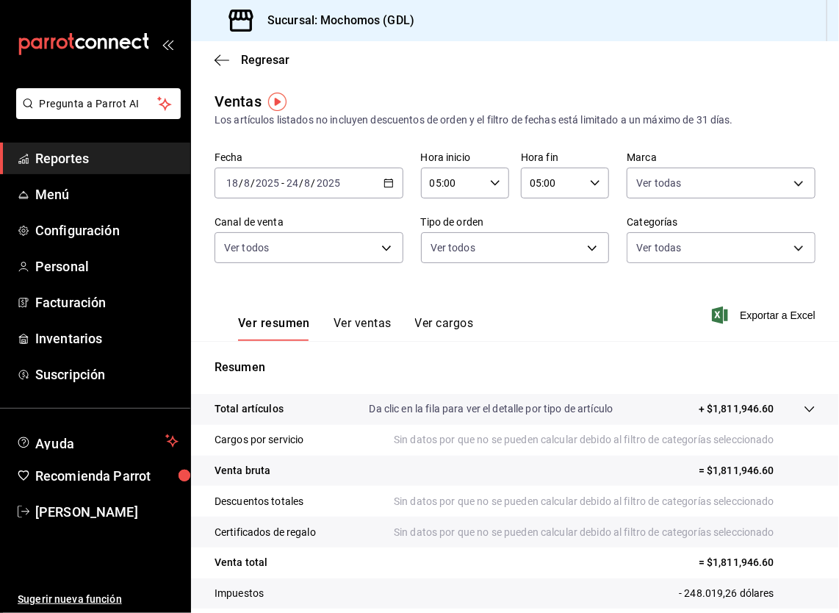
click at [388, 190] on div "[DATE] [DATE] - [DATE] [DATE]" at bounding box center [309, 183] width 189 height 31
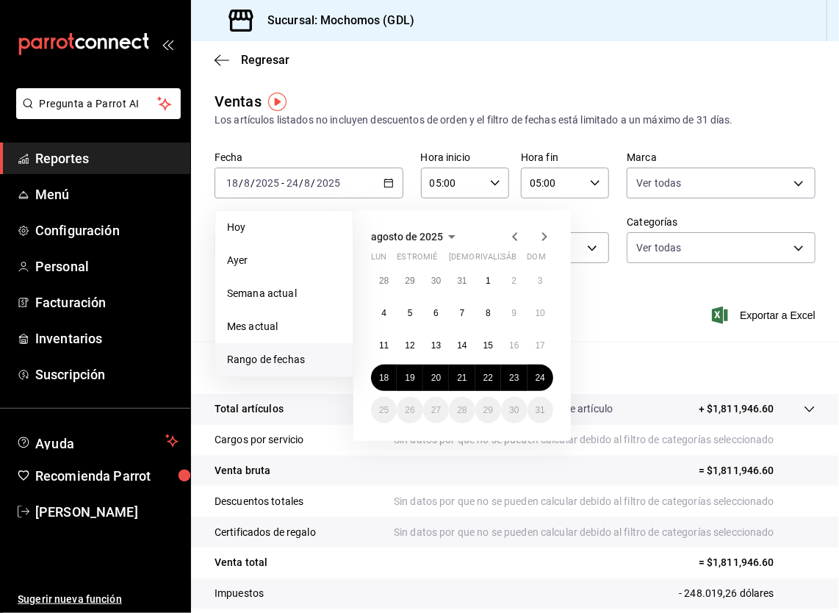
click at [600, 354] on div "[DATE] [PERSON_NAME] estropear mié jue rivalizar sáb dom 28 29 30 31 1 2 3 4 5 …" at bounding box center [481, 319] width 257 height 242
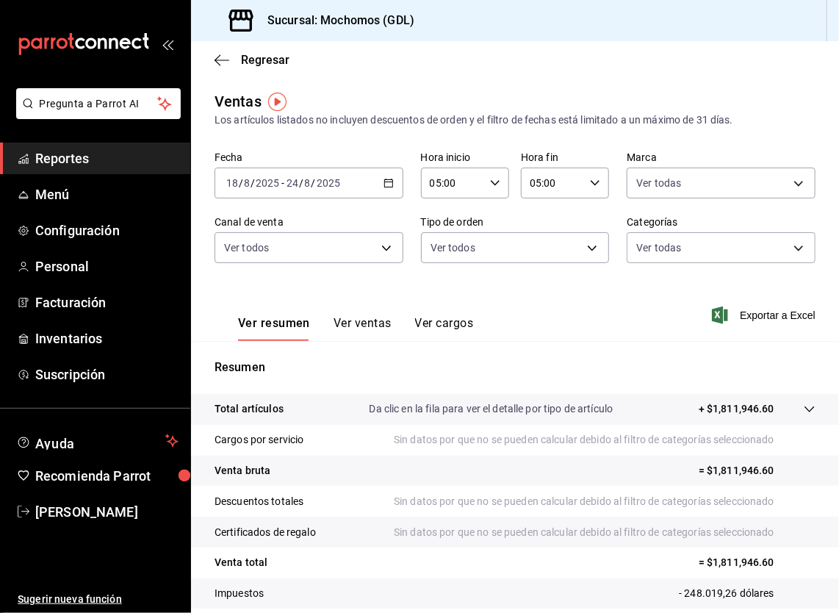
click at [686, 334] on div "Ver resumen Ver ventas Ver cargos Exportar a Excel" at bounding box center [515, 311] width 648 height 60
click at [805, 319] on div "Ver resumen Ver ventas Ver cargos Exportar a Excel" at bounding box center [515, 311] width 648 height 60
click at [783, 318] on font "Exportar a Excel" at bounding box center [778, 315] width 76 height 12
